Goal: Information Seeking & Learning: Learn about a topic

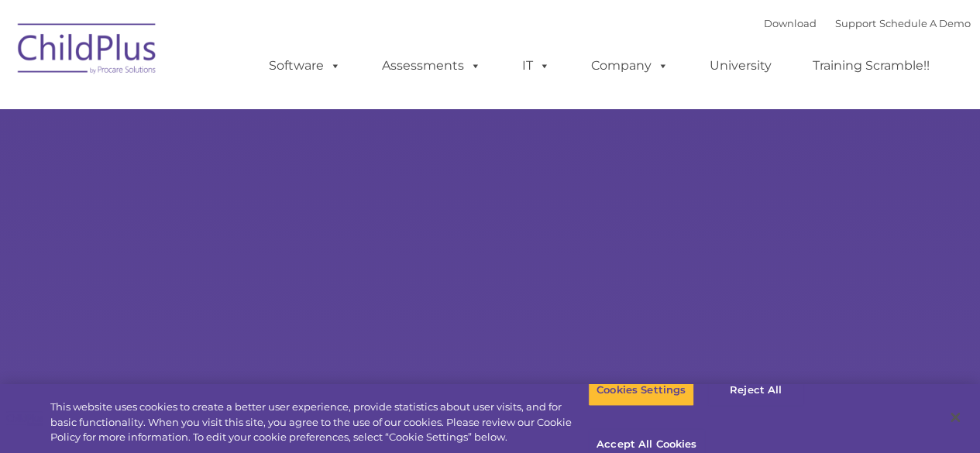
type input ""
select select "MEDIUM"
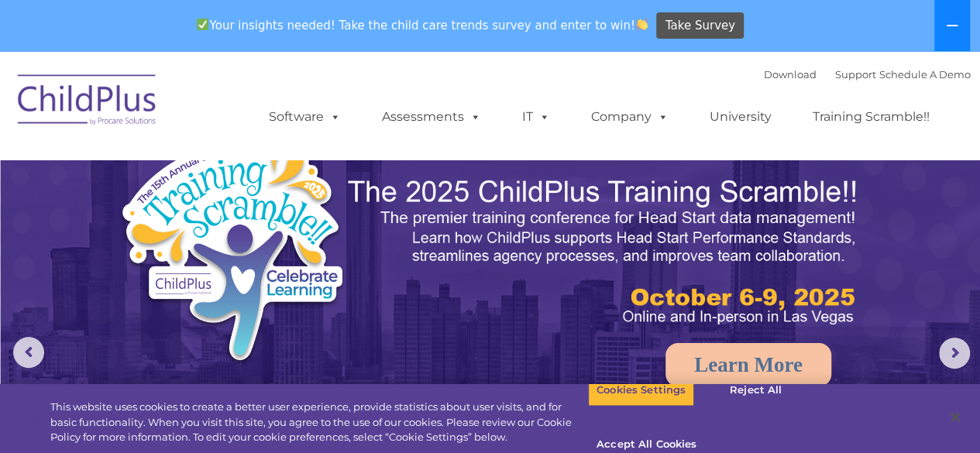
click at [956, 12] on button at bounding box center [952, 25] width 36 height 51
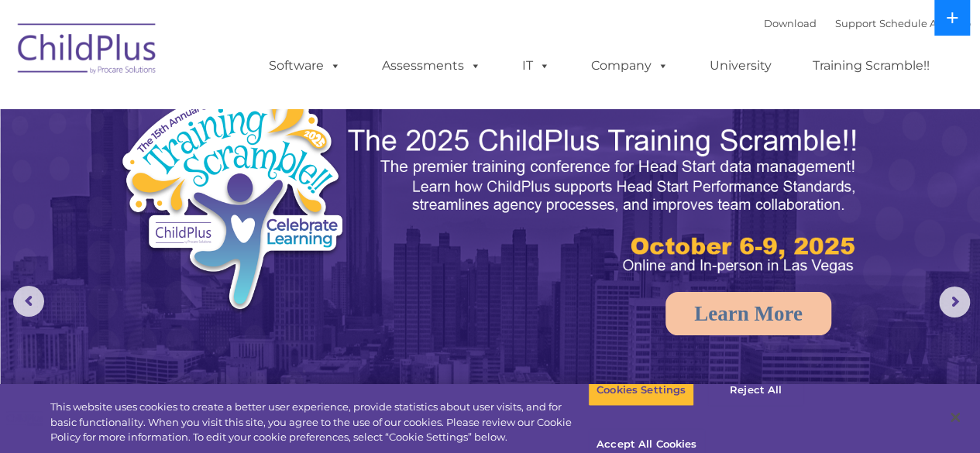
click at [956, 12] on icon at bounding box center [952, 18] width 12 height 12
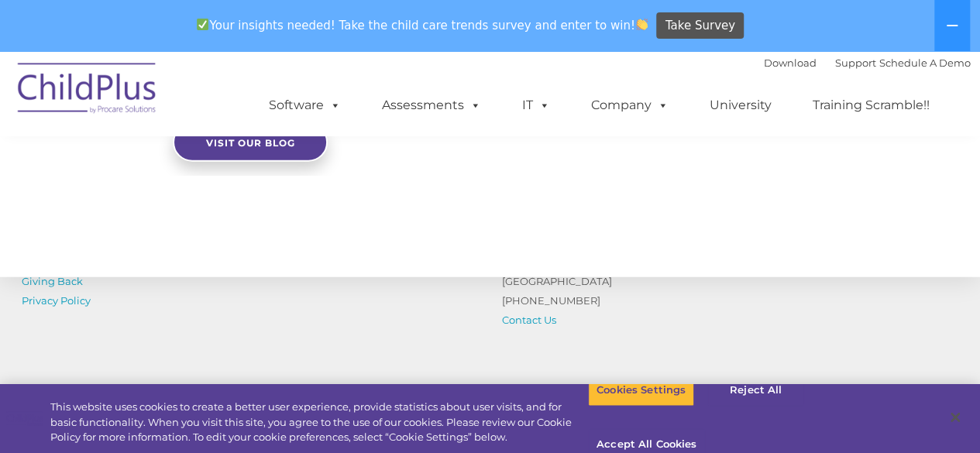
scroll to position [1929, 0]
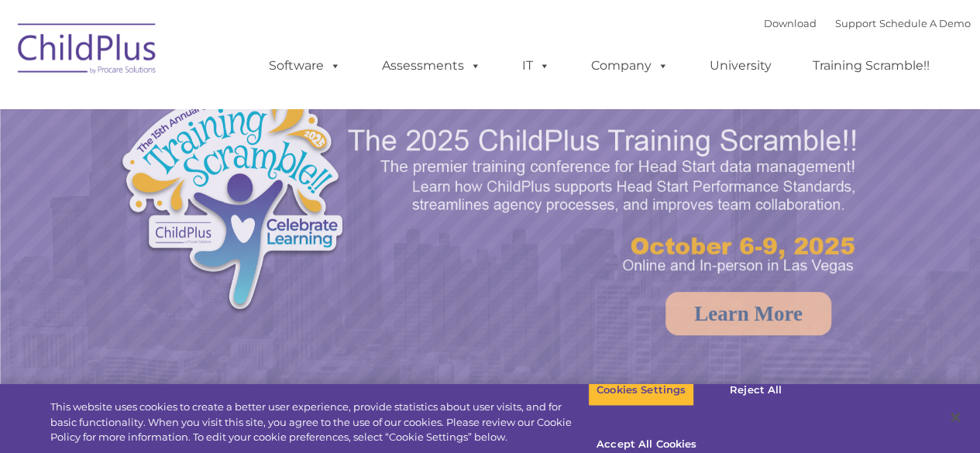
select select "MEDIUM"
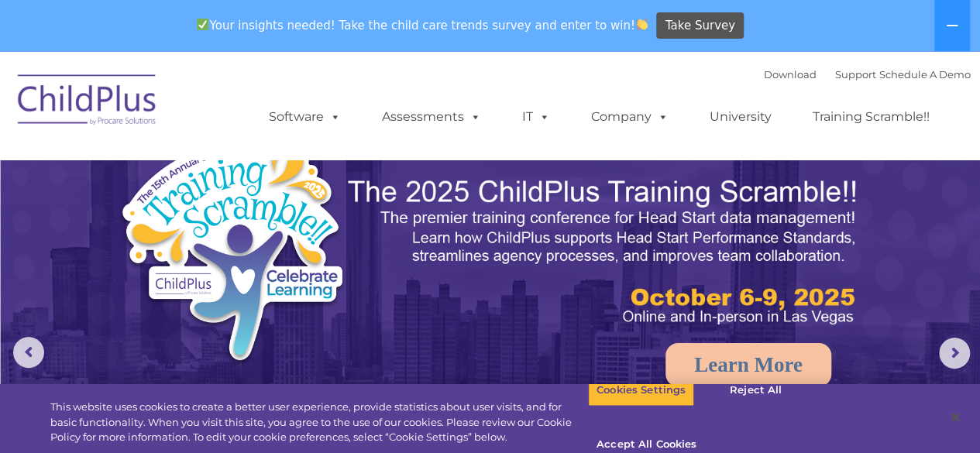
click at [101, 88] on img at bounding box center [87, 102] width 155 height 77
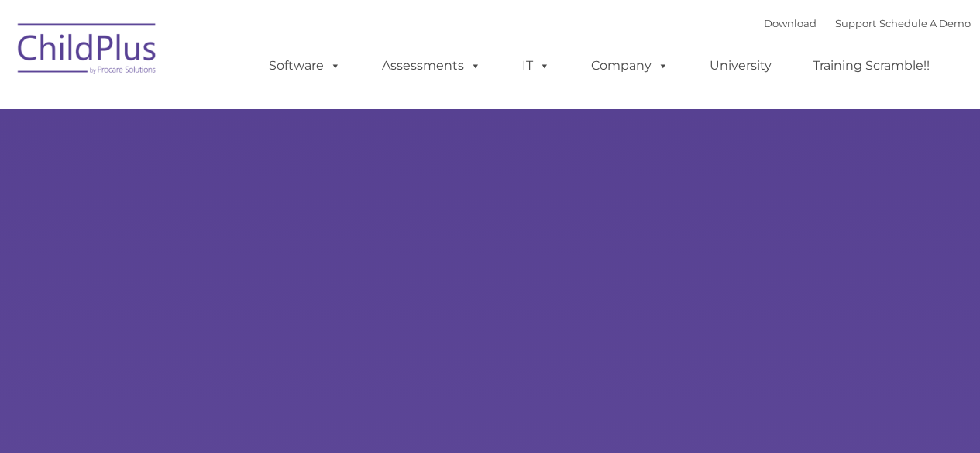
type input ""
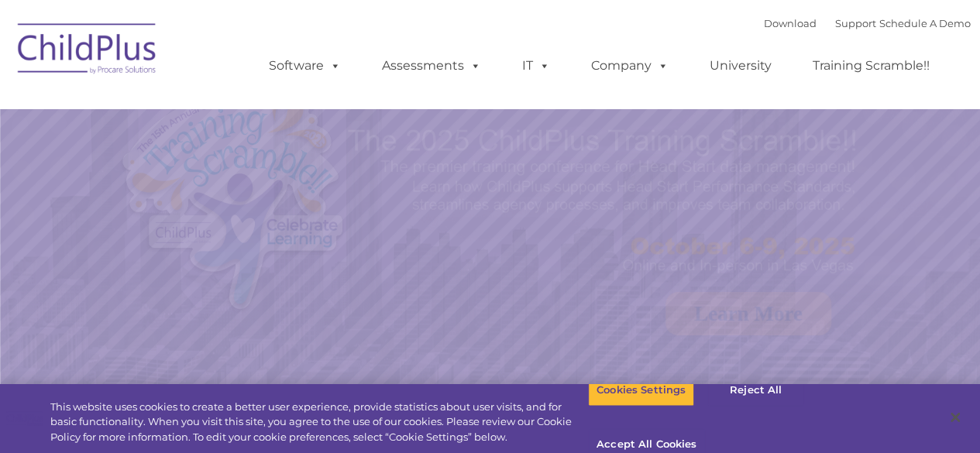
select select "MEDIUM"
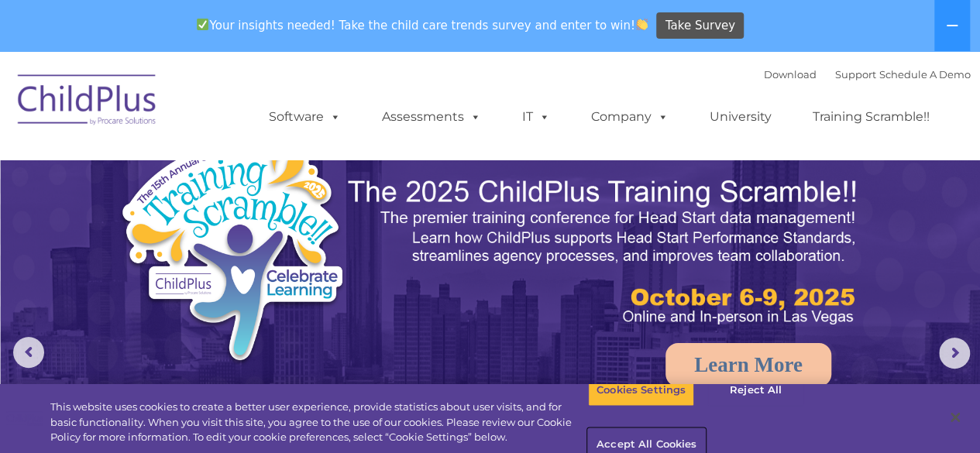
click at [705, 429] on button "Accept All Cookies" at bounding box center [646, 445] width 117 height 33
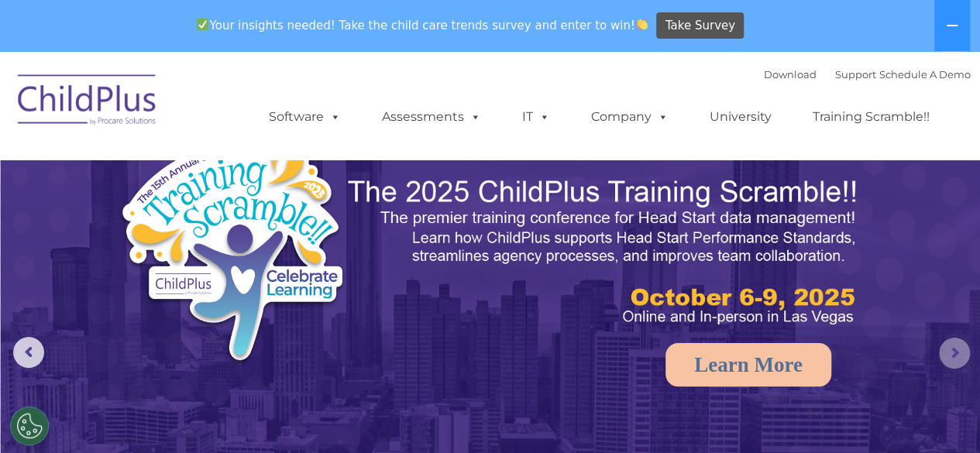
click at [952, 353] on rs-arrow at bounding box center [954, 353] width 31 height 31
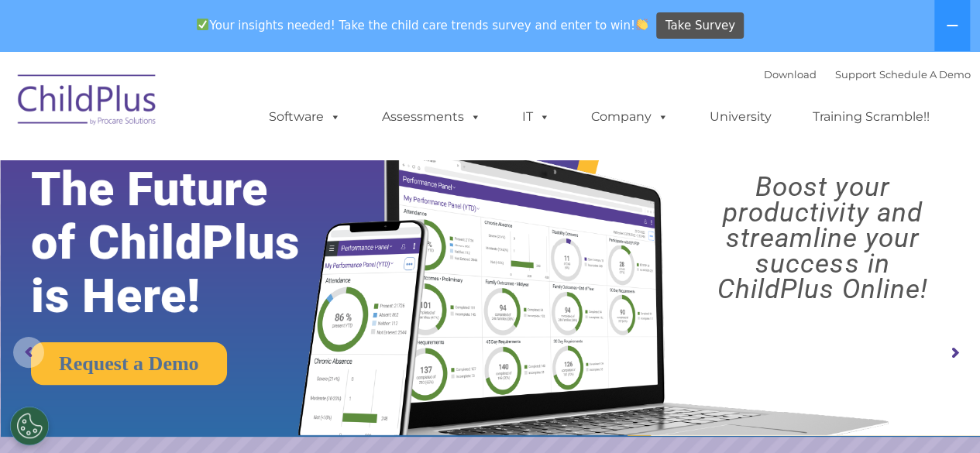
click at [28, 340] on rs-arrow at bounding box center [28, 352] width 31 height 31
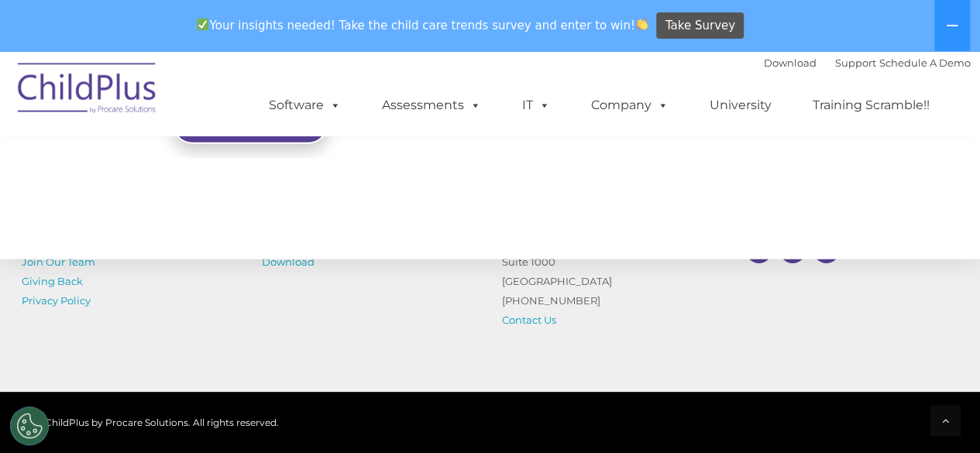
scroll to position [1929, 0]
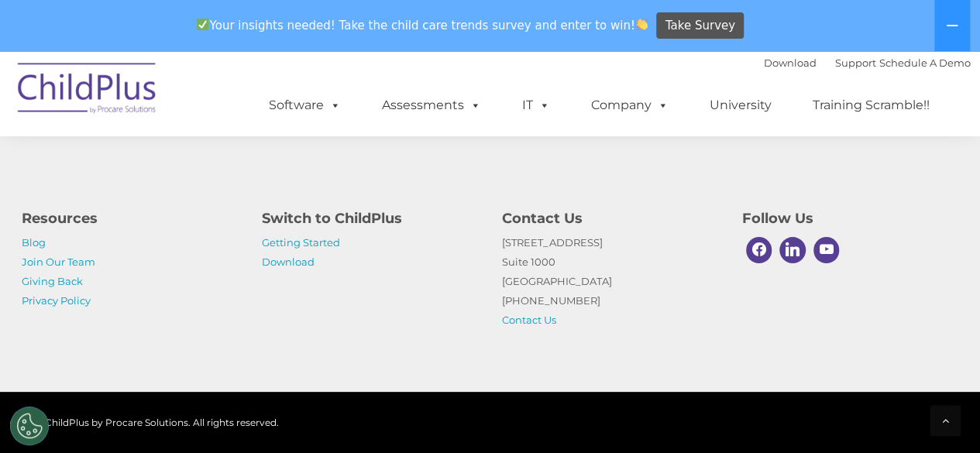
click at [413, 296] on div "Resources Blog Join Our Team Giving Back Privacy Policy Switch to ChildPlus Get…" at bounding box center [490, 265] width 961 height 130
click at [305, 243] on link "Getting Started" at bounding box center [301, 242] width 78 height 12
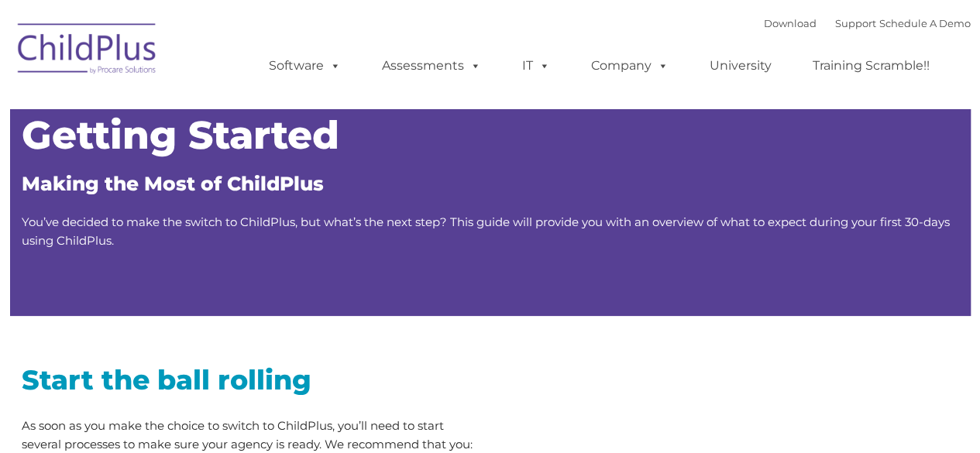
type input ""
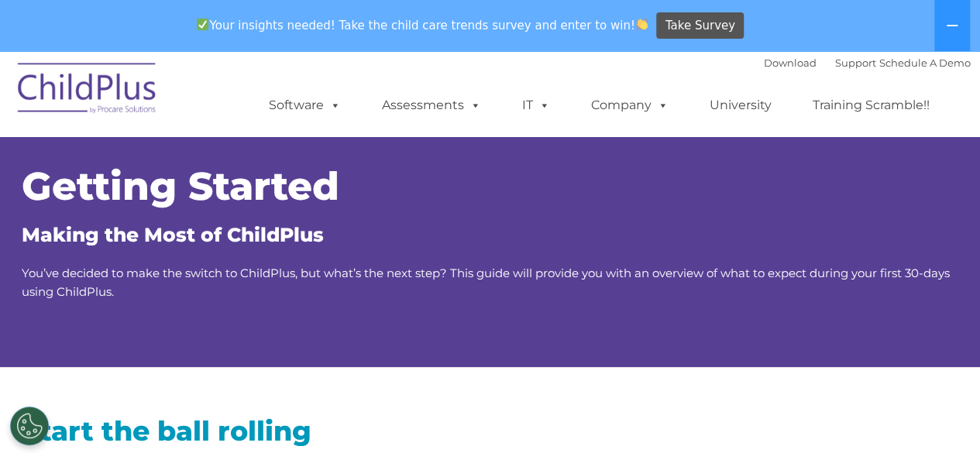
click at [81, 106] on img at bounding box center [87, 90] width 155 height 77
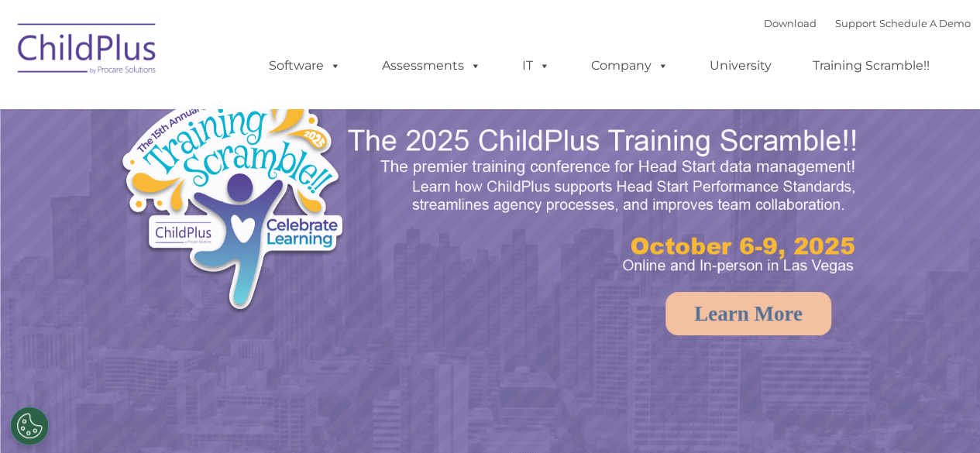
select select "MEDIUM"
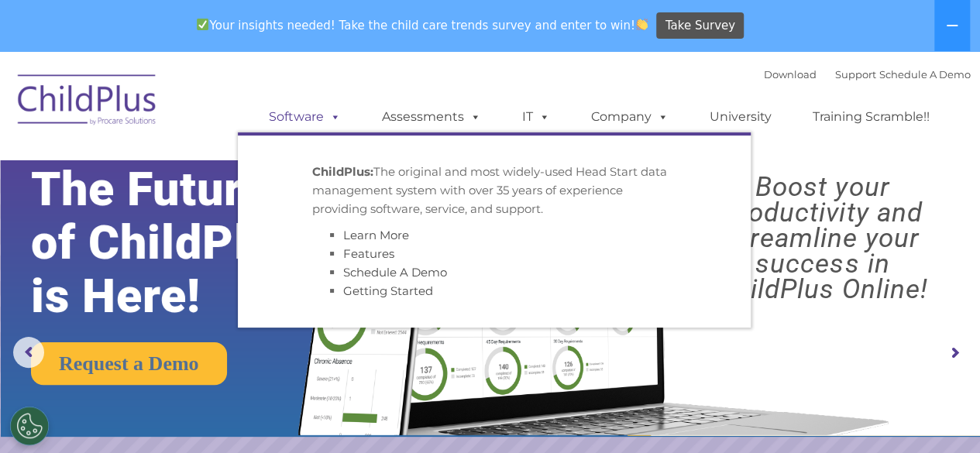
click at [322, 125] on link "Software" at bounding box center [304, 117] width 103 height 31
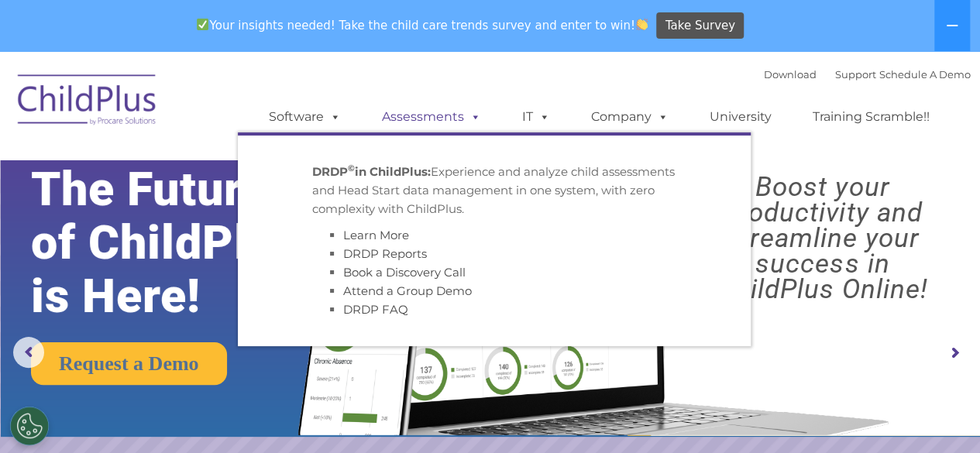
click at [453, 119] on link "Assessments" at bounding box center [431, 117] width 130 height 31
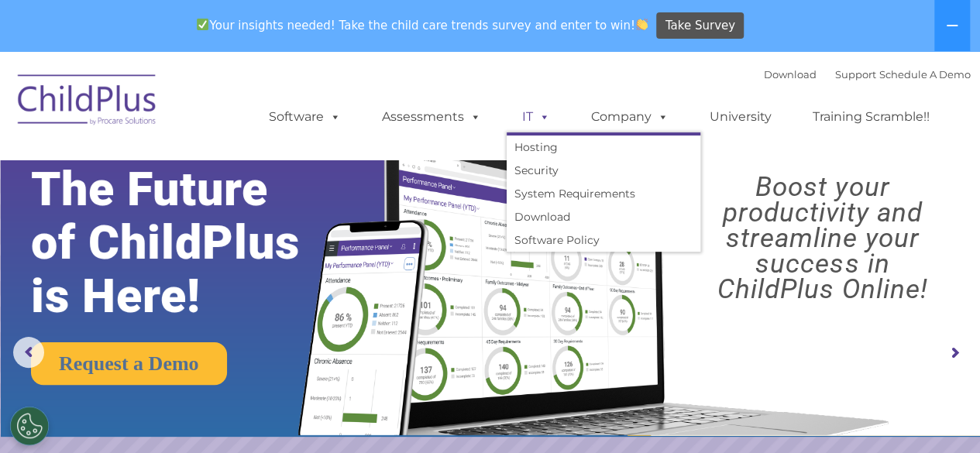
click at [544, 115] on span at bounding box center [541, 116] width 17 height 15
